Goal: Information Seeking & Learning: Learn about a topic

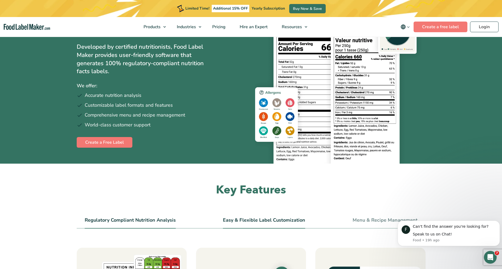
click at [275, 221] on link "Easy & Flexible Label Customization" at bounding box center [264, 220] width 82 height 6
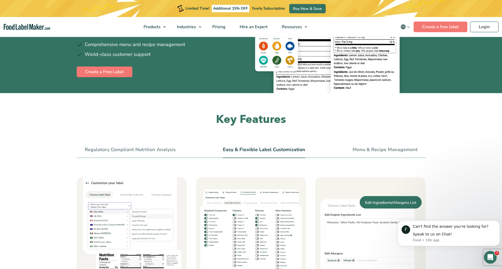
scroll to position [117, 0]
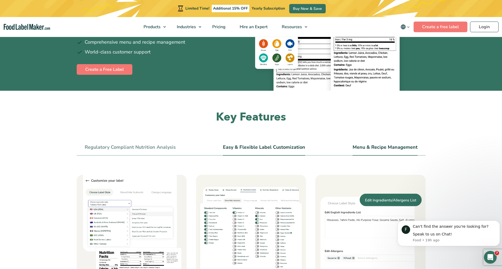
click at [375, 144] on link "Menu & Recipe Management" at bounding box center [384, 147] width 65 height 6
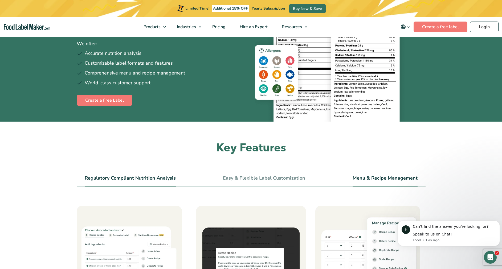
click at [95, 179] on link "Regulatory Compliant Nutrition Analysis" at bounding box center [130, 178] width 91 height 6
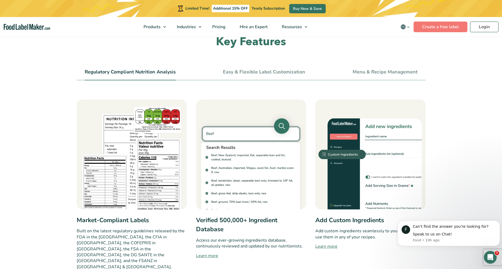
scroll to position [186, 0]
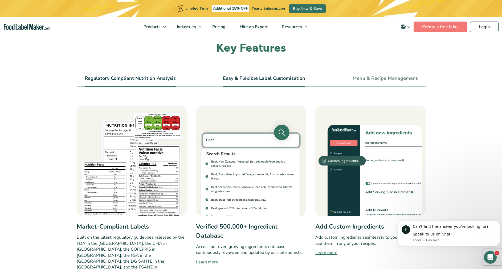
click at [262, 76] on link "Easy & Flexible Label Customization" at bounding box center [264, 79] width 82 height 6
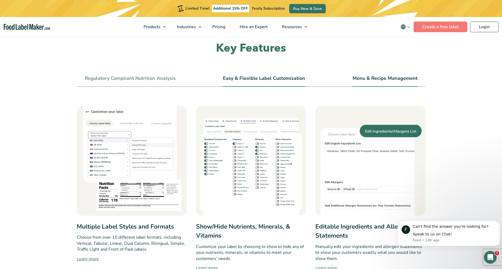
click at [409, 78] on link "Menu & Recipe Management" at bounding box center [384, 79] width 65 height 6
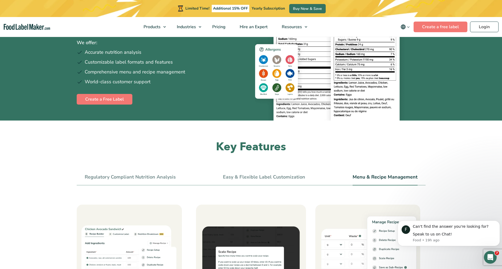
scroll to position [88, 0]
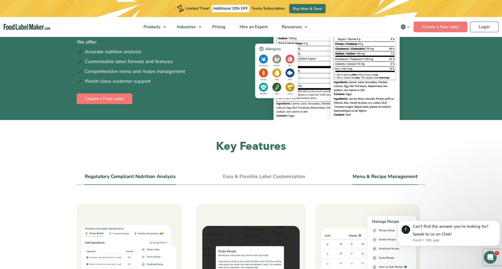
click at [124, 177] on link "Regulatory Compliant Nutrition Analysis" at bounding box center [130, 177] width 91 height 6
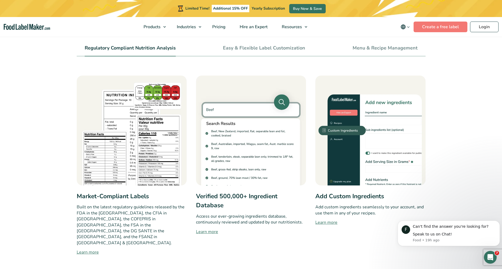
scroll to position [218, 0]
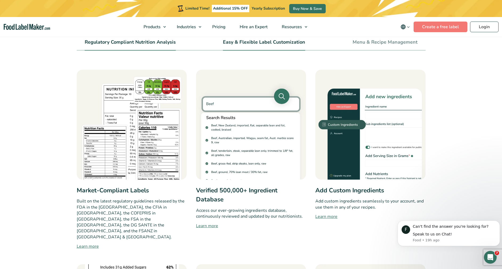
click at [257, 43] on link "Easy & Flexible Label Customization" at bounding box center [264, 42] width 82 height 6
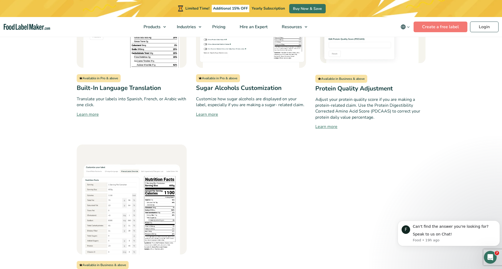
scroll to position [515, 0]
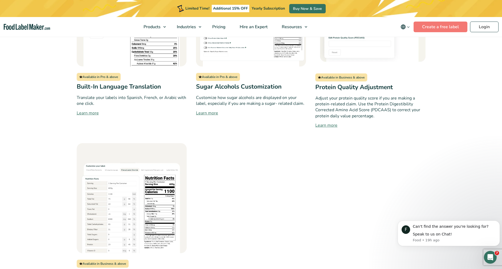
click at [333, 126] on link "Learn more" at bounding box center [370, 125] width 110 height 6
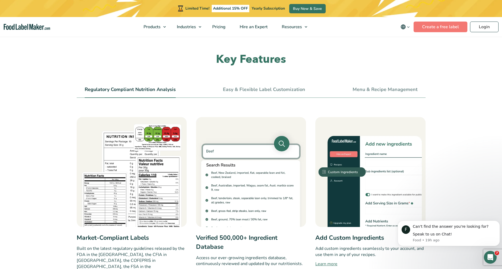
scroll to position [165, 0]
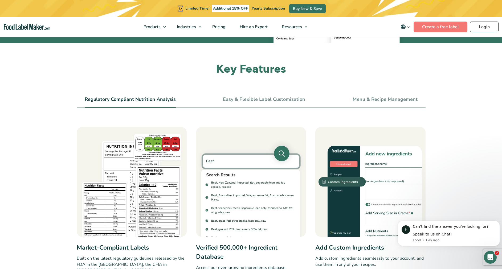
click at [280, 102] on link "Easy & Flexible Label Customization" at bounding box center [264, 100] width 82 height 6
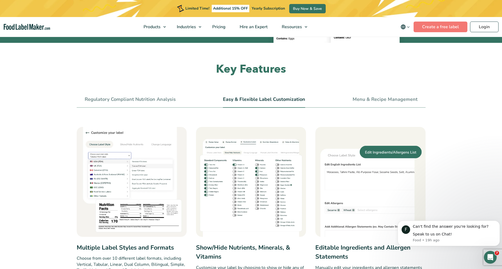
click at [293, 99] on link "Easy & Flexible Label Customization" at bounding box center [264, 100] width 82 height 6
click at [404, 99] on link "Menu & Recipe Management" at bounding box center [384, 100] width 65 height 6
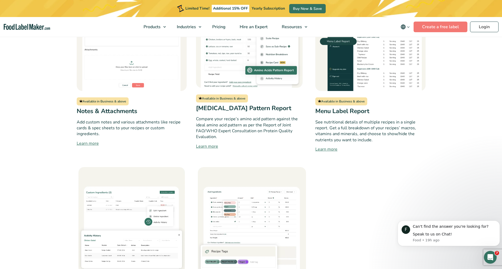
scroll to position [866, 0]
click at [333, 151] on link "Learn more" at bounding box center [370, 149] width 110 height 6
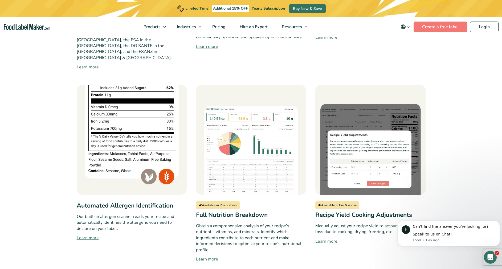
click at [268, 185] on div "Available in Pro & above Full Nutrition Breakdown Obtain a comprehensive analys…" at bounding box center [251, 173] width 110 height 177
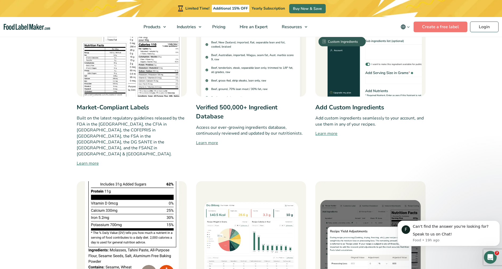
scroll to position [216, 0]
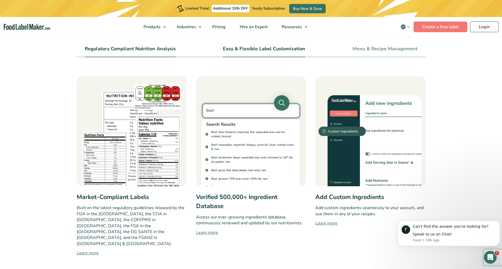
click at [247, 46] on link "Easy & Flexible Label Customization" at bounding box center [264, 49] width 82 height 6
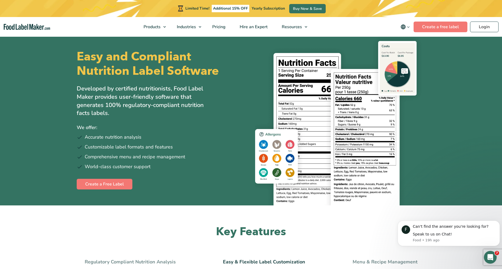
scroll to position [0, 0]
